Goal: Entertainment & Leisure: Consume media (video, audio)

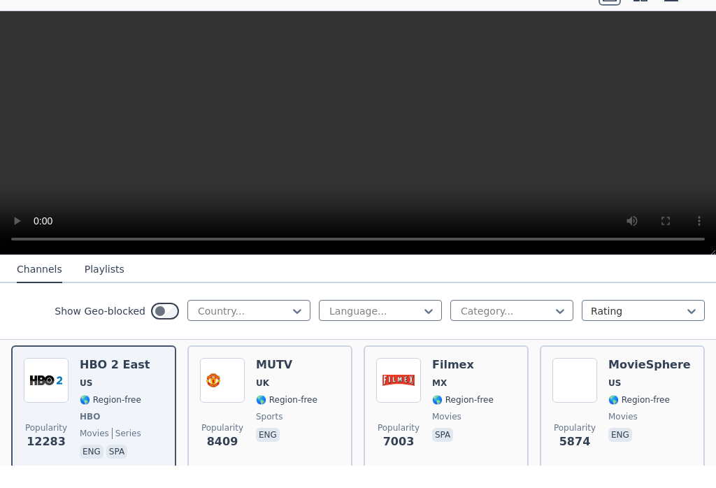
scroll to position [158, 0]
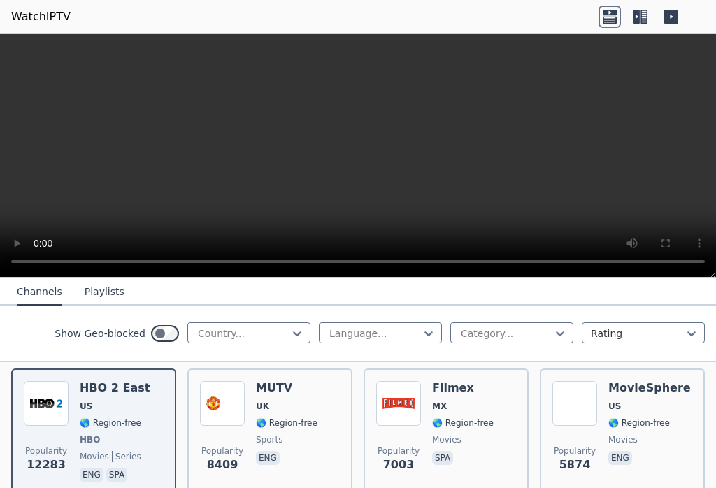
click at [680, 17] on icon at bounding box center [671, 17] width 22 height 22
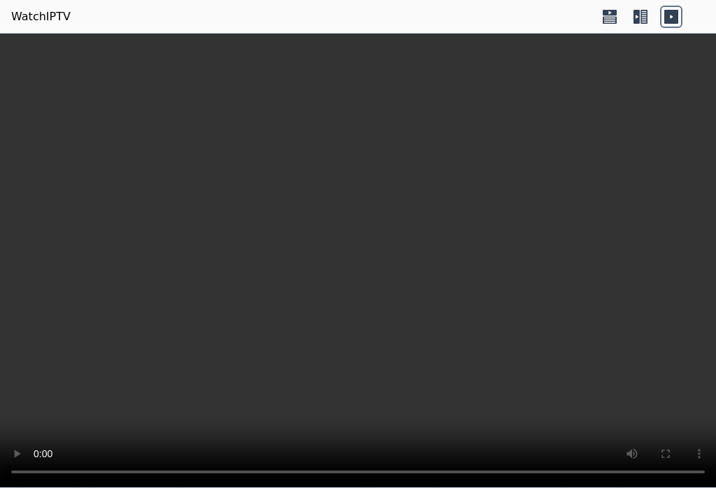
click at [646, 18] on icon at bounding box center [643, 17] width 7 height 14
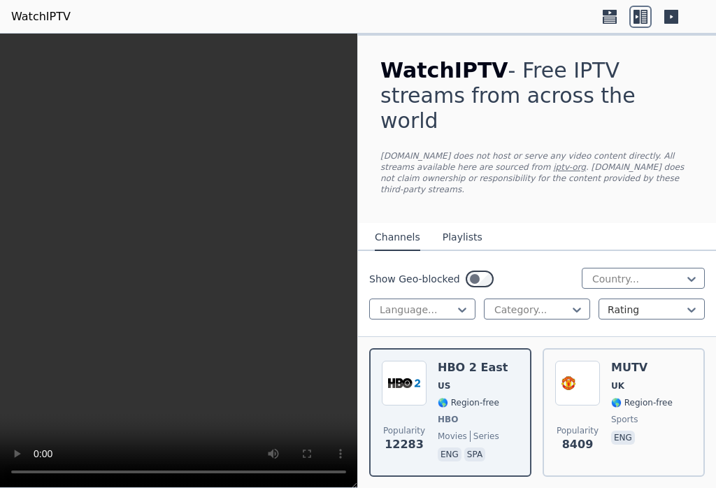
click at [681, 15] on icon at bounding box center [671, 17] width 22 height 22
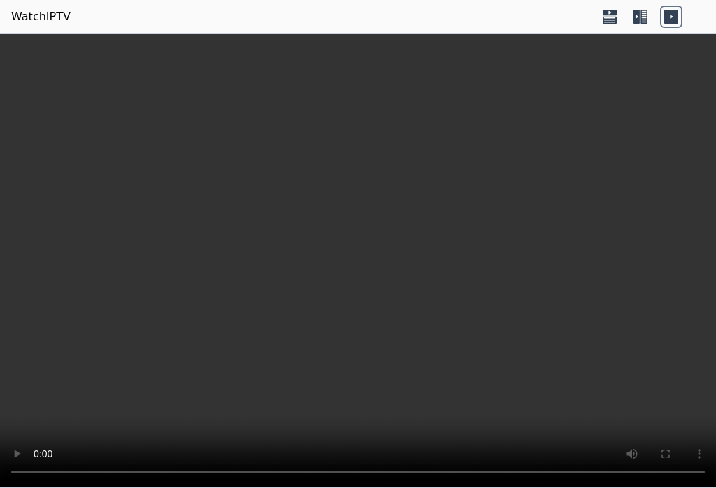
click at [678, 18] on icon at bounding box center [671, 17] width 22 height 22
click at [678, 16] on icon at bounding box center [671, 17] width 22 height 22
click at [648, 22] on icon at bounding box center [640, 17] width 22 height 22
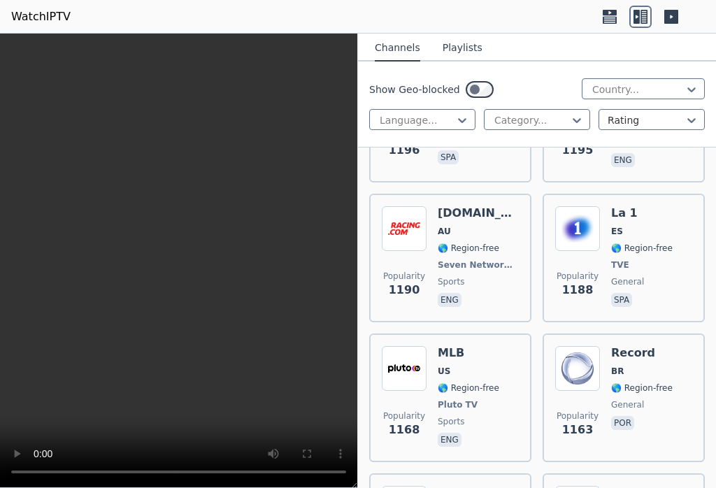
scroll to position [4751, 0]
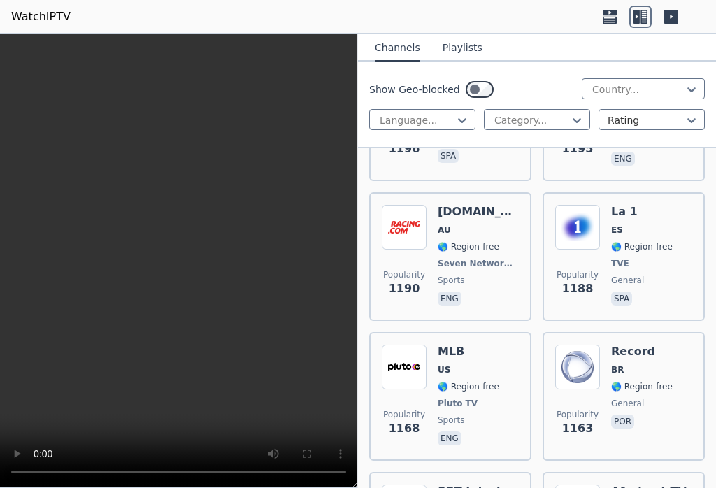
click at [557, 409] on span "Popularity" at bounding box center [577, 414] width 42 height 11
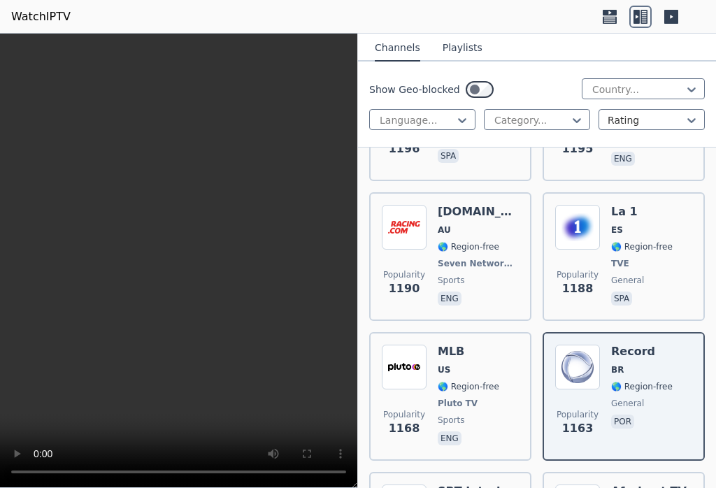
click at [480, 354] on div "MLB US 🌎 Region-free Pluto TV sports eng" at bounding box center [467, 396] width 61 height 103
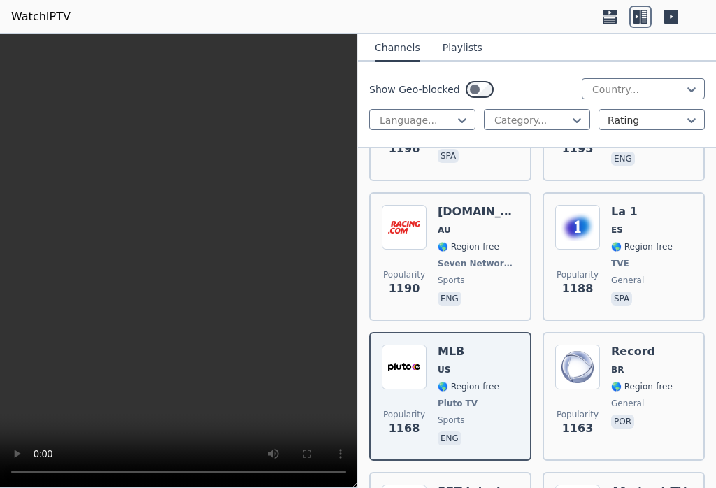
click at [475, 381] on span "🌎 Region-free" at bounding box center [467, 386] width 61 height 11
click at [480, 381] on span "🌎 Region-free" at bounding box center [467, 386] width 61 height 11
click at [426, 345] on img at bounding box center [404, 367] width 45 height 45
click at [421, 400] on span "Popularity 1168" at bounding box center [404, 422] width 45 height 45
click at [472, 431] on span "eng" at bounding box center [467, 439] width 61 height 17
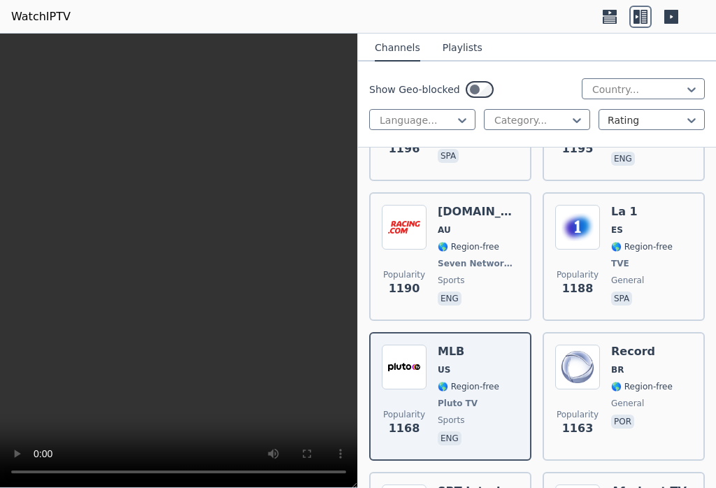
click at [440, 364] on span "US" at bounding box center [443, 369] width 13 height 11
click at [412, 345] on img at bounding box center [404, 367] width 45 height 45
click at [498, 345] on div "MLB US 🌎 Region-free Pluto TV sports eng" at bounding box center [467, 396] width 61 height 103
click at [190, 261] on video at bounding box center [178, 261] width 357 height 454
click at [506, 345] on div "Popularity 1168 MLB US 🌎 Region-free Pluto TV sports eng" at bounding box center [450, 396] width 137 height 103
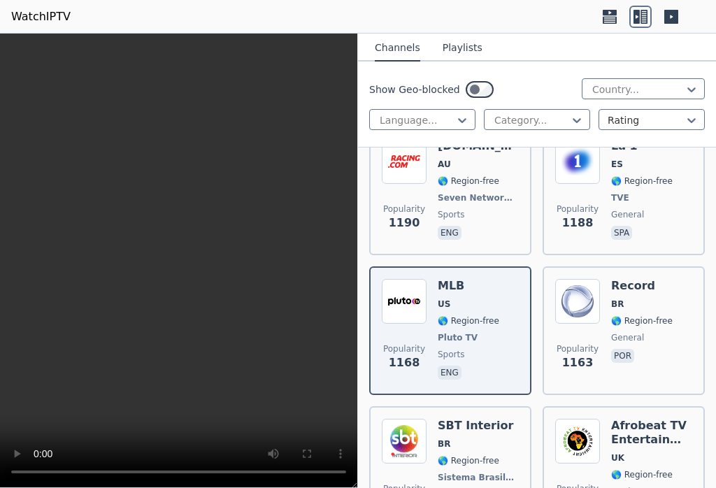
scroll to position [4798, 0]
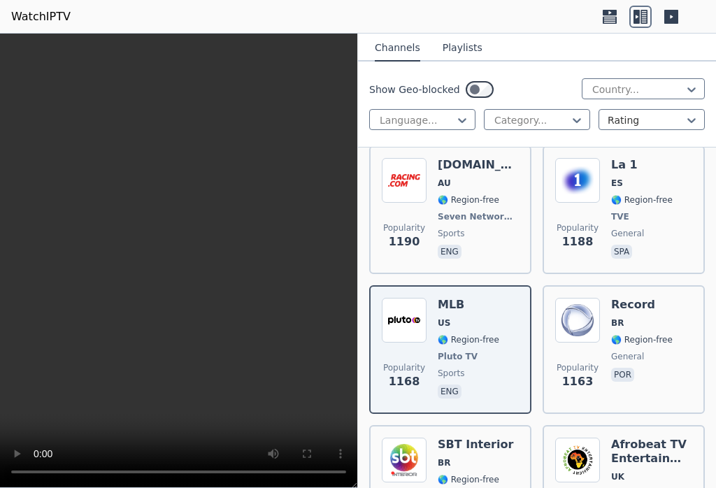
click at [479, 334] on span "🌎 Region-free" at bounding box center [467, 339] width 61 height 11
click at [509, 314] on div "Popularity 1168 MLB US 🌎 Region-free Pluto TV sports eng" at bounding box center [450, 349] width 137 height 103
click at [450, 384] on p "eng" at bounding box center [449, 391] width 24 height 14
click at [544, 335] on div "Popularity 1163 Record BR 🌎 Region-free general por" at bounding box center [623, 349] width 162 height 129
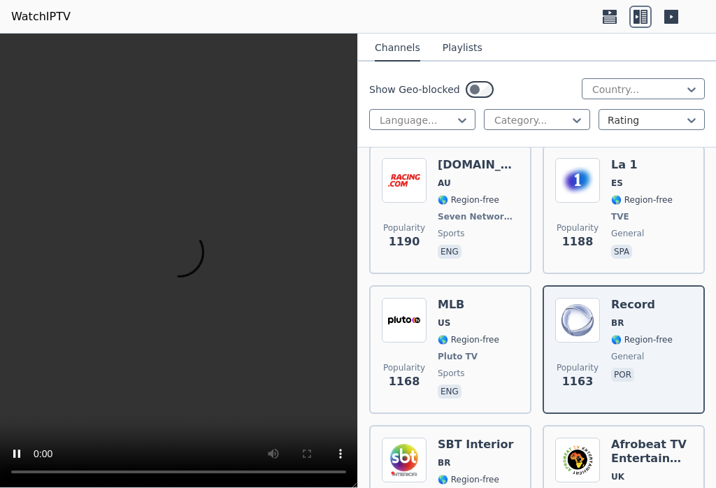
click at [182, 266] on video at bounding box center [178, 261] width 357 height 454
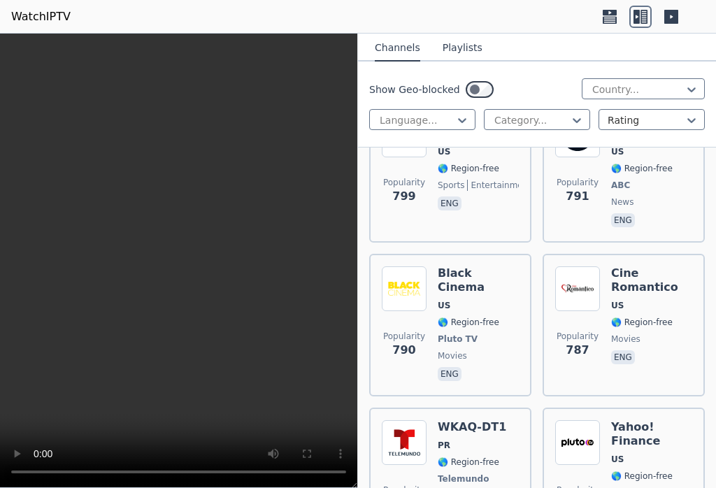
scroll to position [8048, 0]
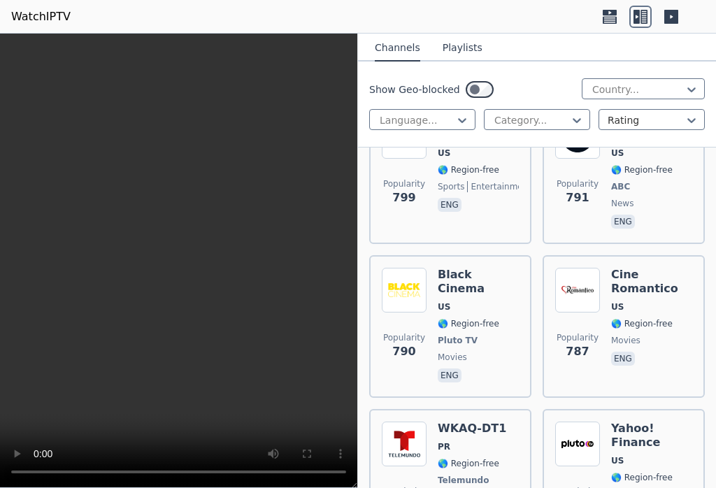
click at [350, 481] on video at bounding box center [178, 261] width 357 height 454
click at [354, 481] on video at bounding box center [178, 261] width 357 height 454
click at [279, 472] on video at bounding box center [178, 261] width 357 height 454
click at [328, 476] on video at bounding box center [178, 261] width 357 height 454
click at [41, 40] on video at bounding box center [178, 261] width 357 height 454
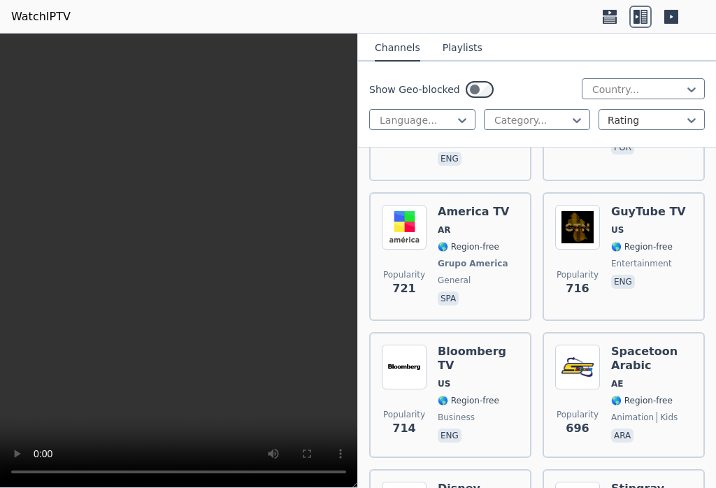
scroll to position [9326, 0]
